Goal: Find specific fact: Find specific fact

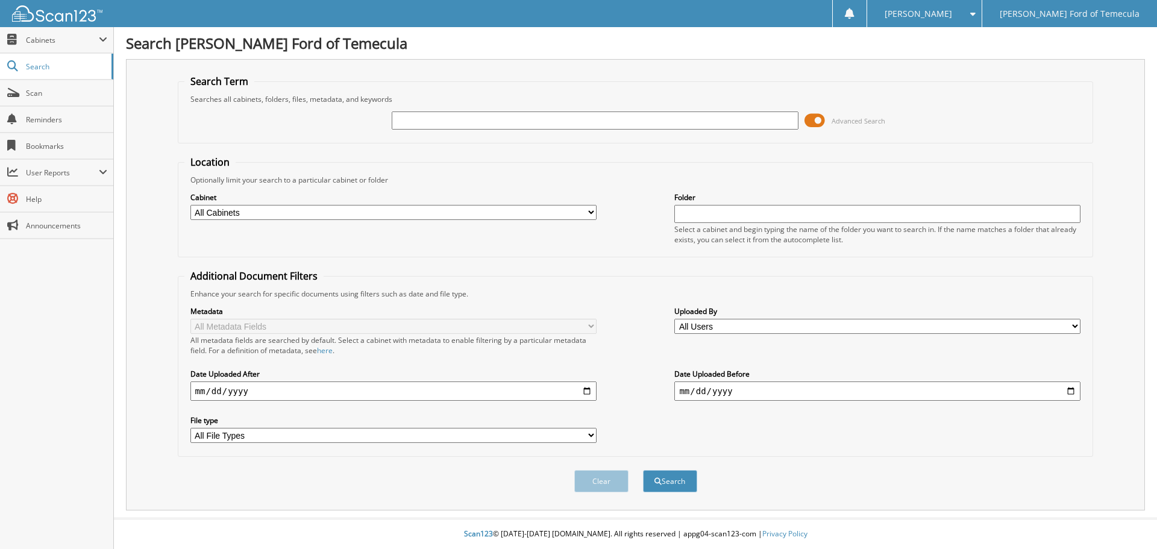
click at [819, 121] on span at bounding box center [814, 120] width 20 height 18
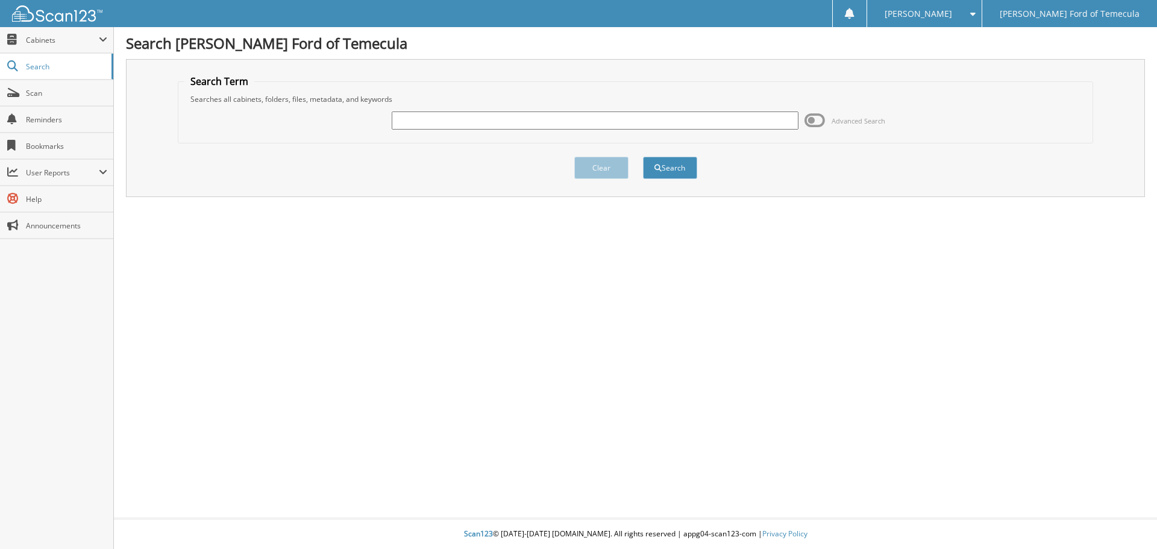
click at [506, 126] on input "text" at bounding box center [595, 120] width 406 height 18
type input "3298751"
click at [643, 157] on button "Search" at bounding box center [670, 168] width 54 height 22
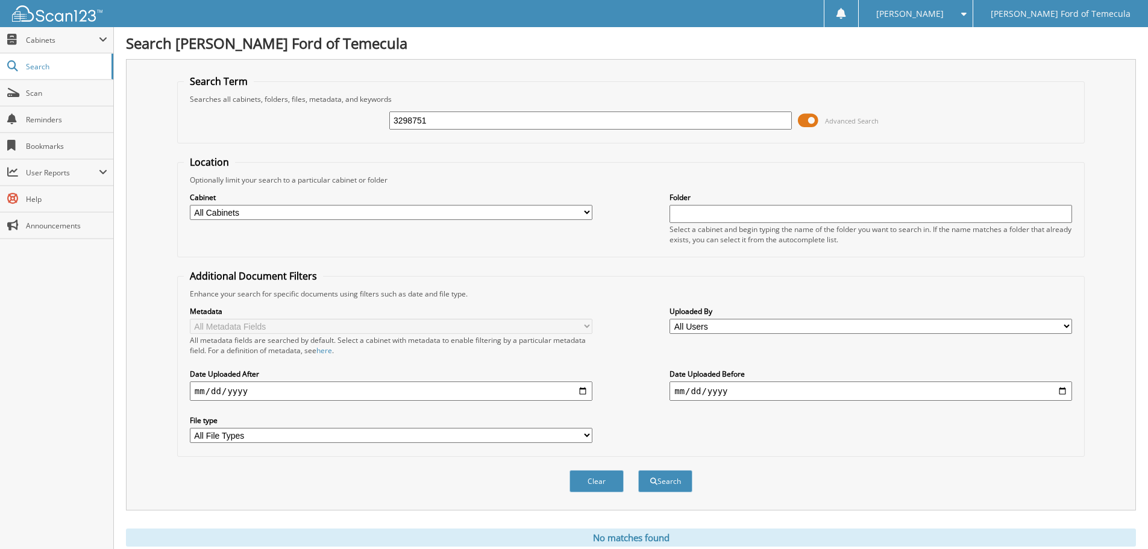
click at [436, 157] on form "Search Term Searches all cabinets, folders, files, metadata, and keywords 32987…" at bounding box center [631, 290] width 908 height 431
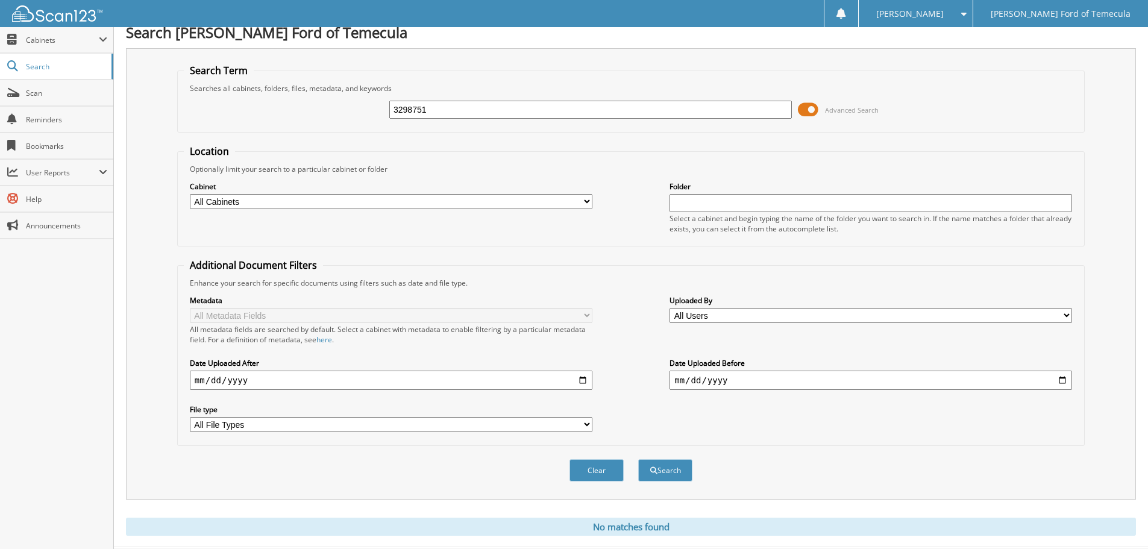
scroll to position [40, 0]
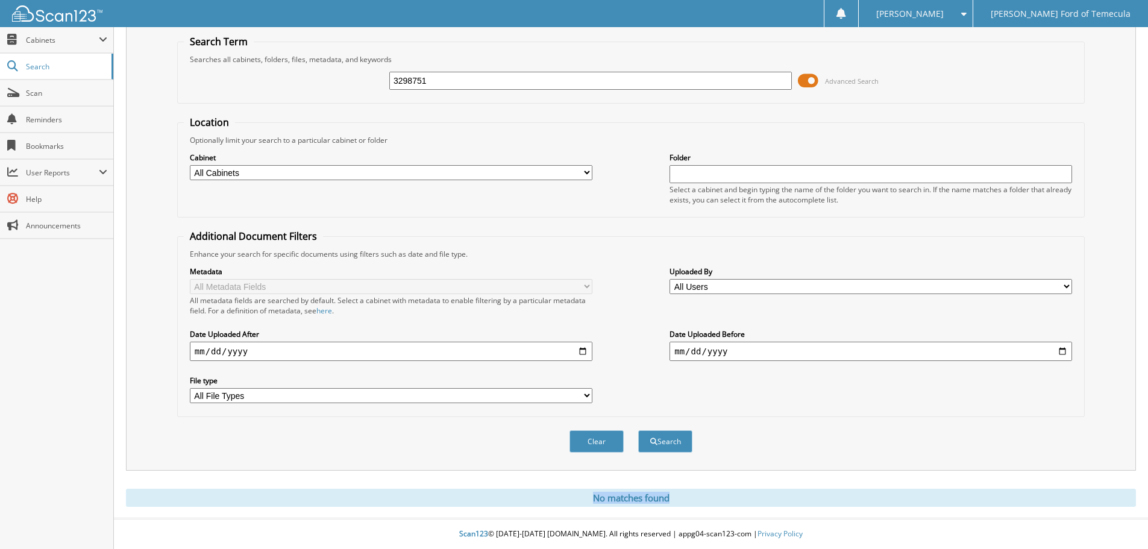
drag, startPoint x: 548, startPoint y: 504, endPoint x: 530, endPoint y: 507, distance: 18.2
click at [523, 512] on div "Search Gosch Ford of Temecula Search Term Searches all cabinets, folders, files…" at bounding box center [631, 254] width 1034 height 589
click at [142, 470] on div "Search Term Searches all cabinets, folders, files, metadata, and keywords 32987…" at bounding box center [631, 244] width 1010 height 451
click at [815, 75] on span at bounding box center [808, 81] width 20 height 18
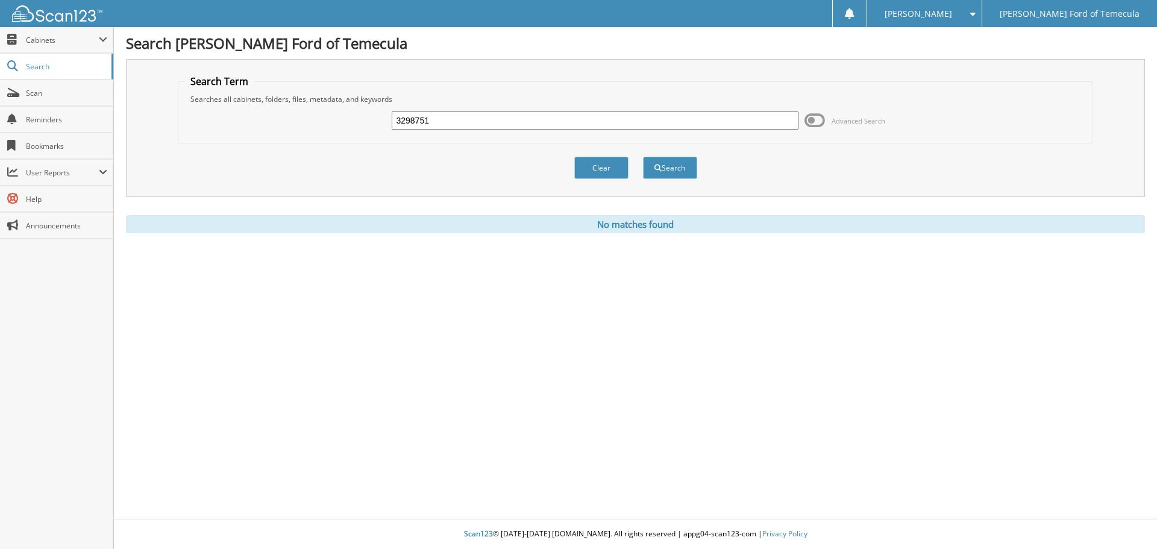
drag, startPoint x: 130, startPoint y: 34, endPoint x: 450, endPoint y: 61, distance: 320.5
click at [425, 61] on div "Search Gosch Ford of Temecula Search Term Searches all cabinets, folders, files…" at bounding box center [635, 274] width 1043 height 549
click at [477, 61] on div "Search Term Searches all cabinets, folders, files, metadata, and keywords 32987…" at bounding box center [635, 128] width 1019 height 138
